Goal: Transaction & Acquisition: Purchase product/service

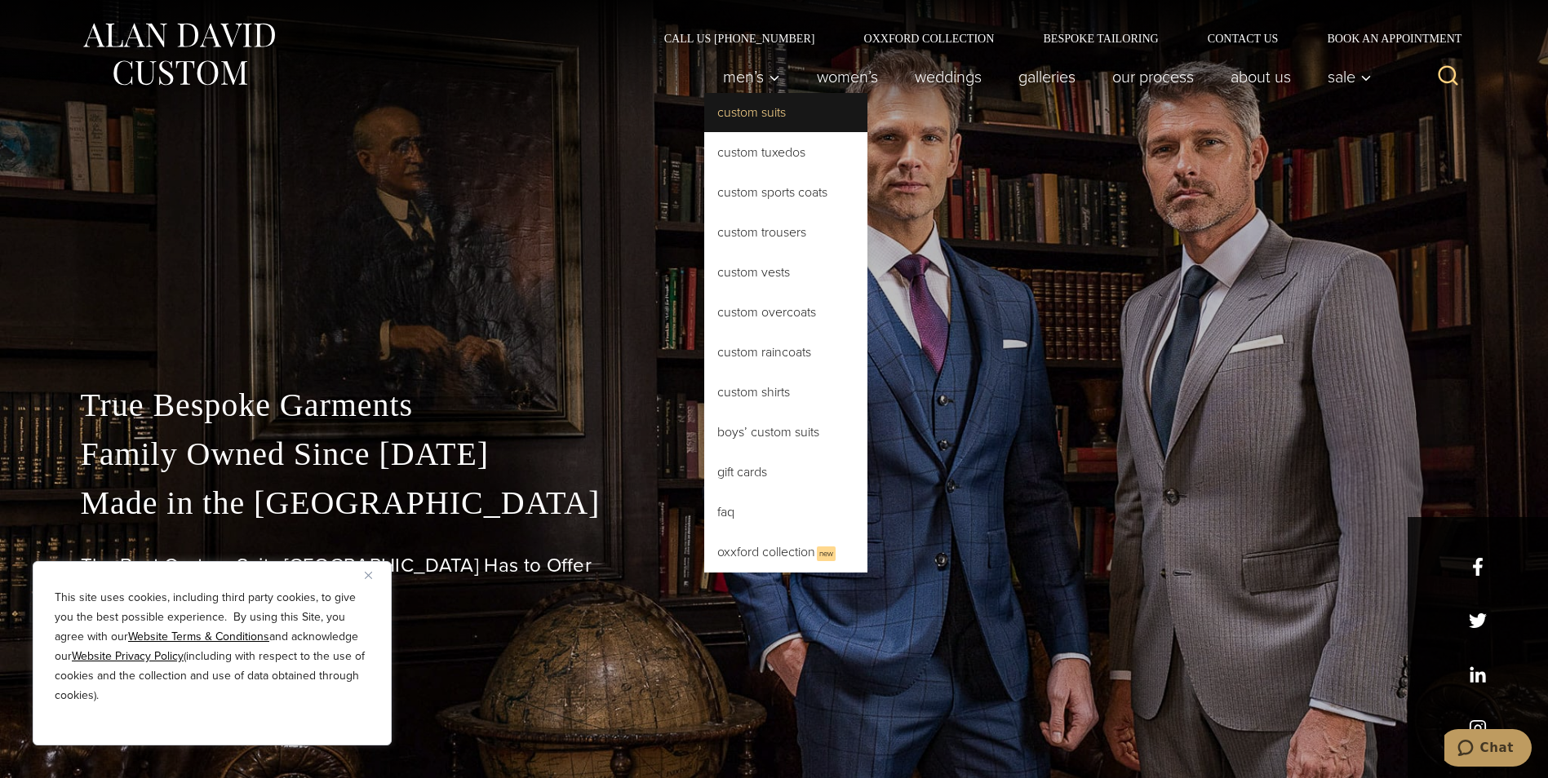
click at [751, 106] on link "Custom Suits" at bounding box center [785, 112] width 163 height 39
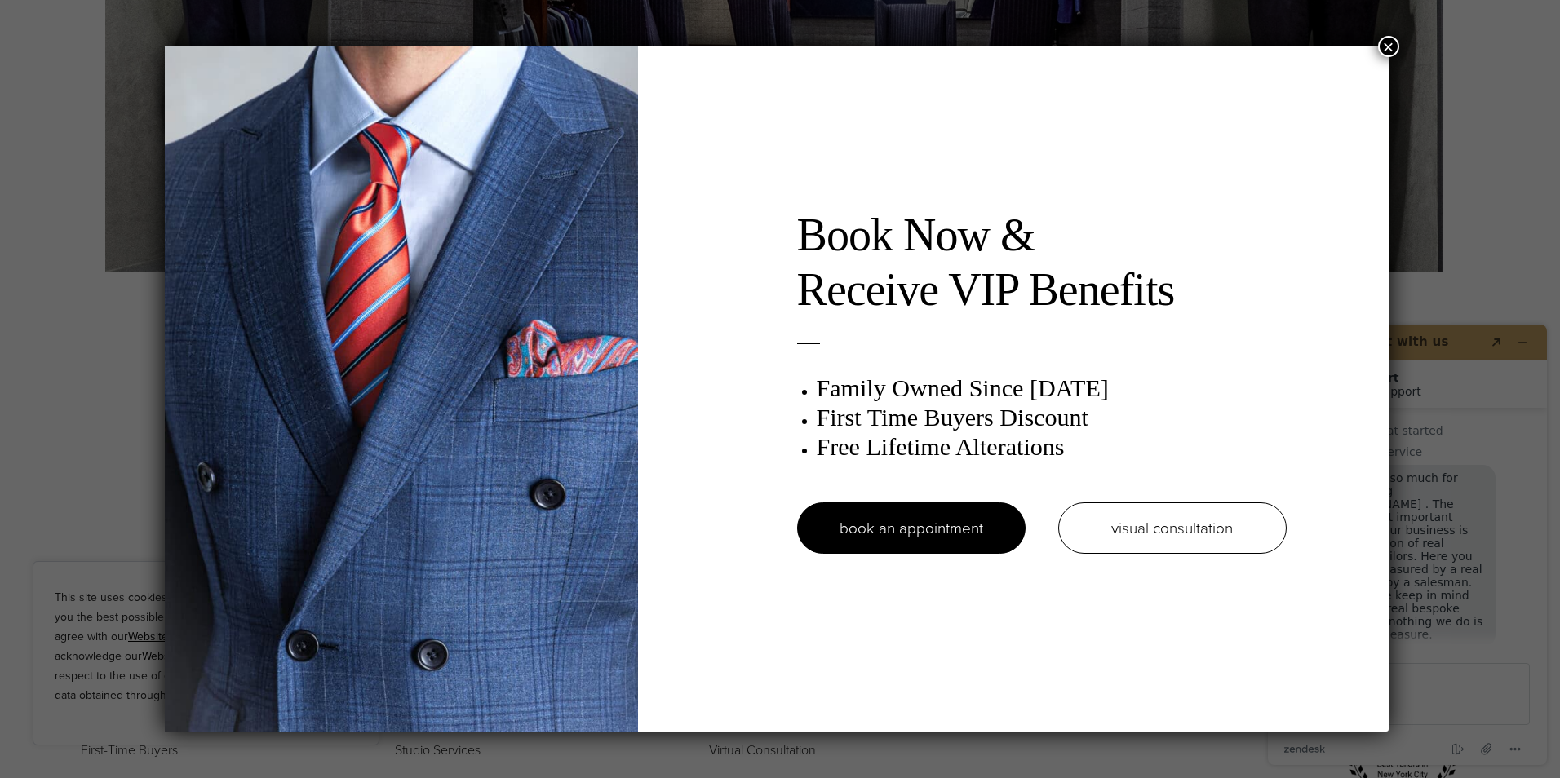
click at [1397, 43] on button "×" at bounding box center [1388, 46] width 21 height 21
